Goal: Check status: Check status

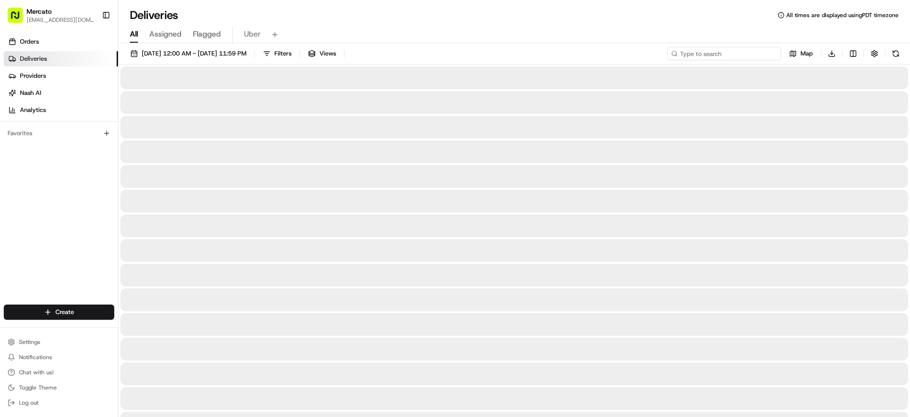
click at [700, 60] on input at bounding box center [725, 53] width 114 height 13
paste input "job_7obrW6KJujU7Cdubk8nrvc"
type input "job_7obrW6KJujU7Cdubk8nrvc"
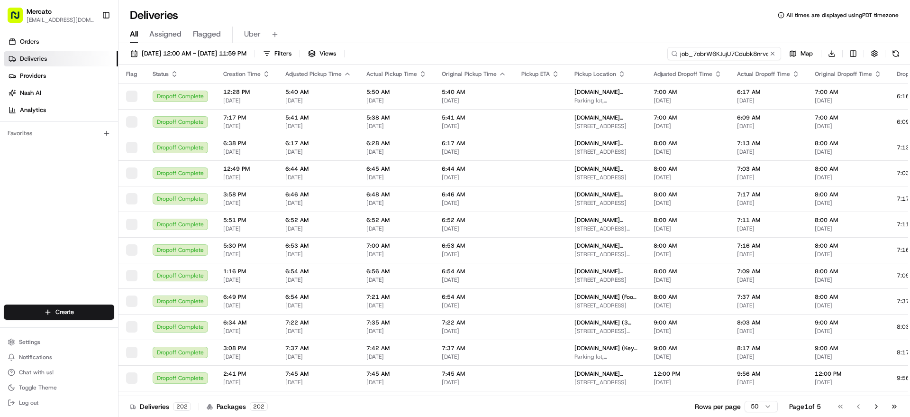
scroll to position [0, 12]
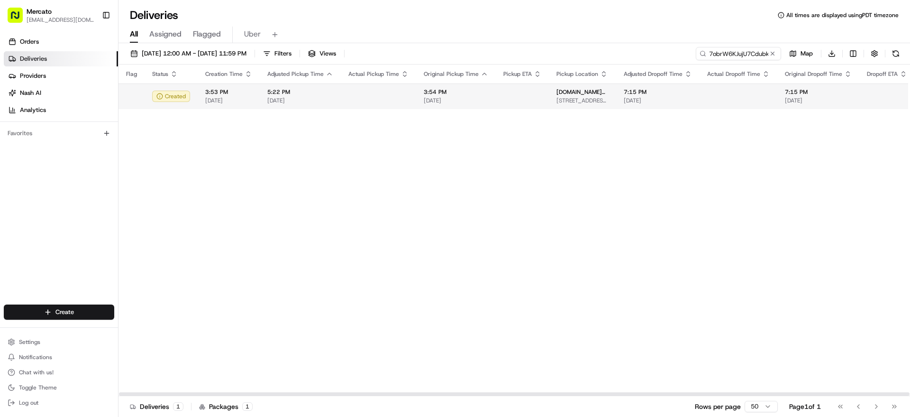
click at [333, 96] on span "5:22 PM" at bounding box center [300, 92] width 66 height 8
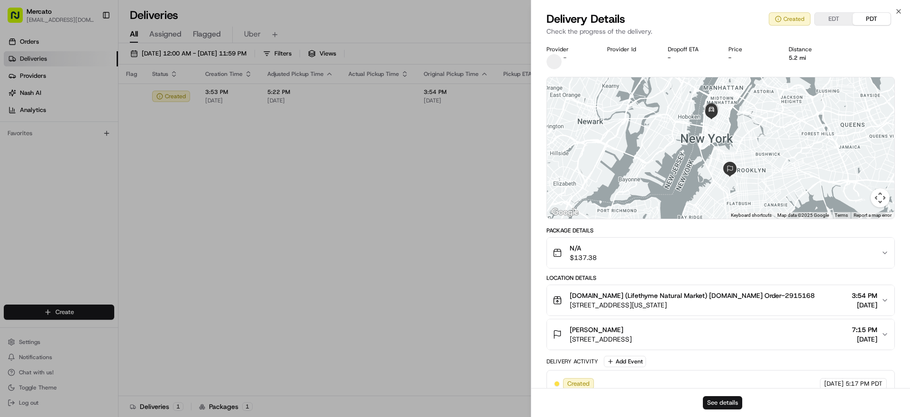
click at [722, 398] on button "See details" at bounding box center [722, 402] width 39 height 13
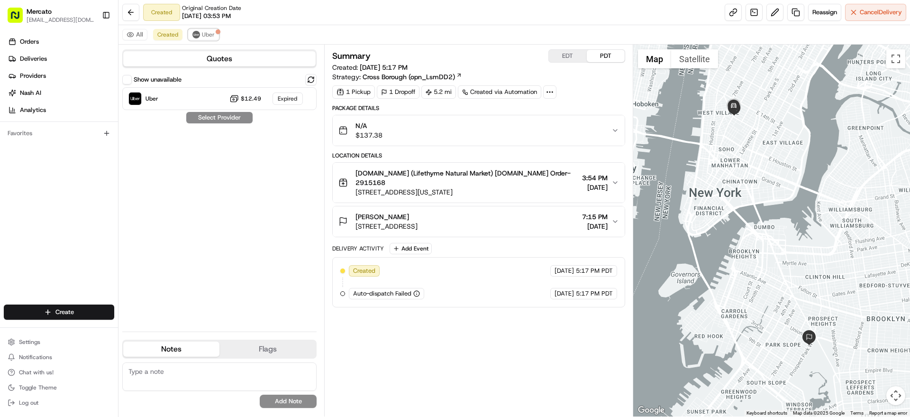
click at [215, 38] on span "Uber" at bounding box center [208, 35] width 13 height 8
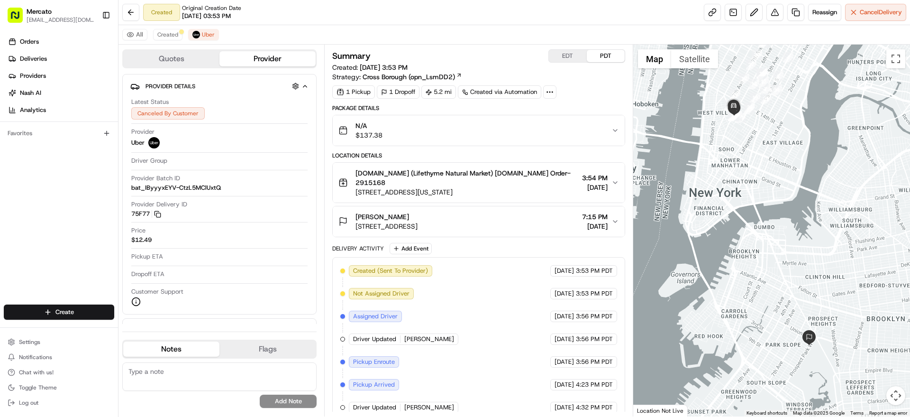
click at [572, 62] on button "EDT" at bounding box center [568, 56] width 38 height 12
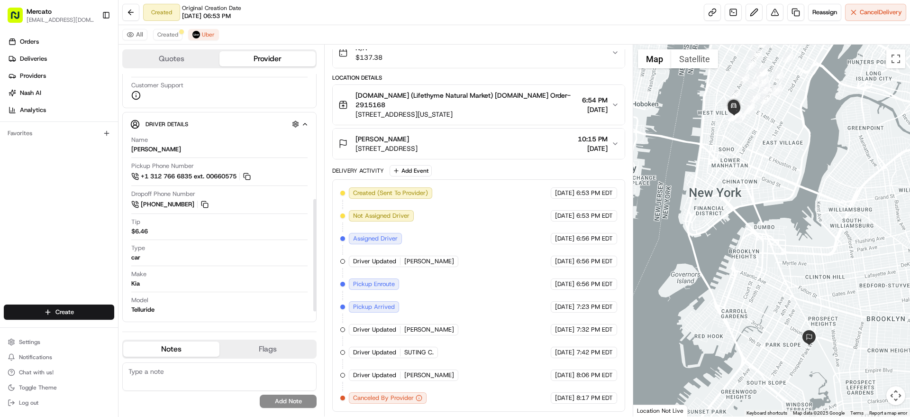
scroll to position [268, 0]
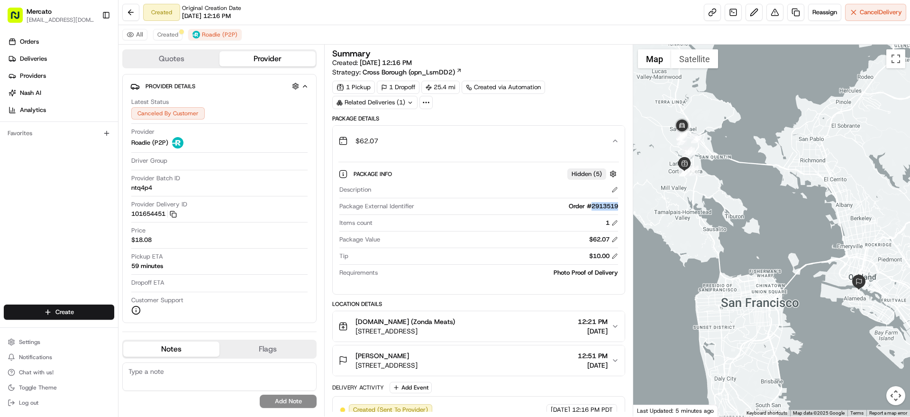
scroll to position [185, 0]
